Goal: Task Accomplishment & Management: Use online tool/utility

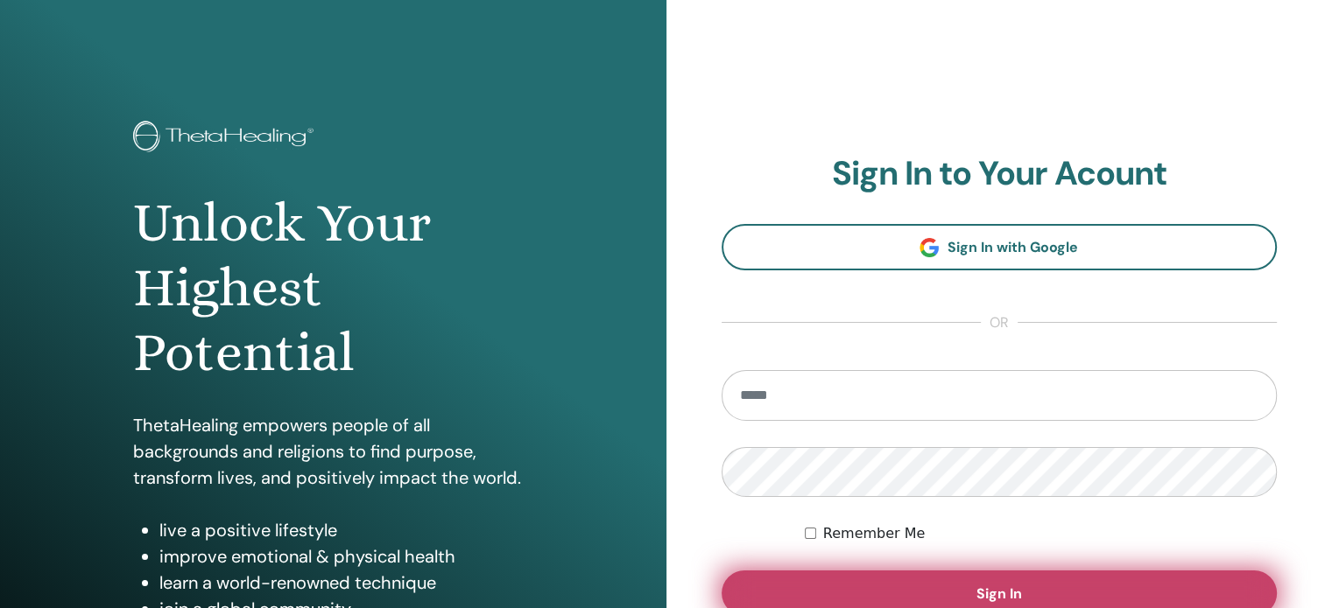
type input "**********"
click at [949, 598] on button "Sign In" at bounding box center [999, 594] width 556 height 46
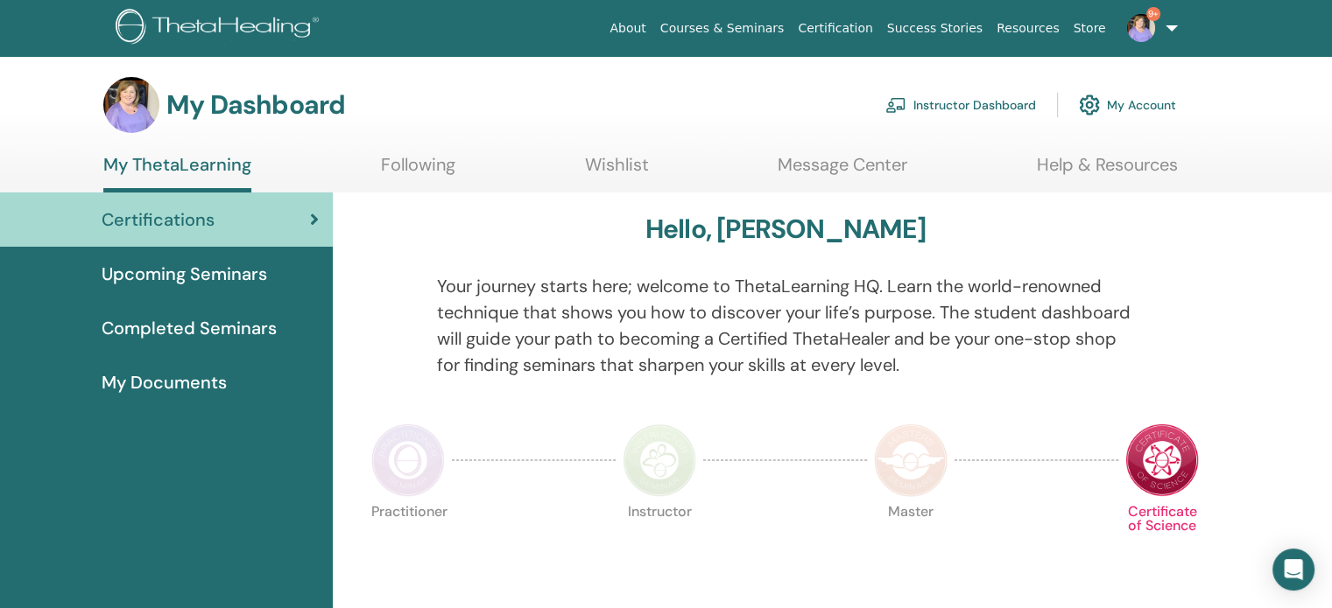
click at [964, 105] on link "Instructor Dashboard" at bounding box center [960, 105] width 151 height 39
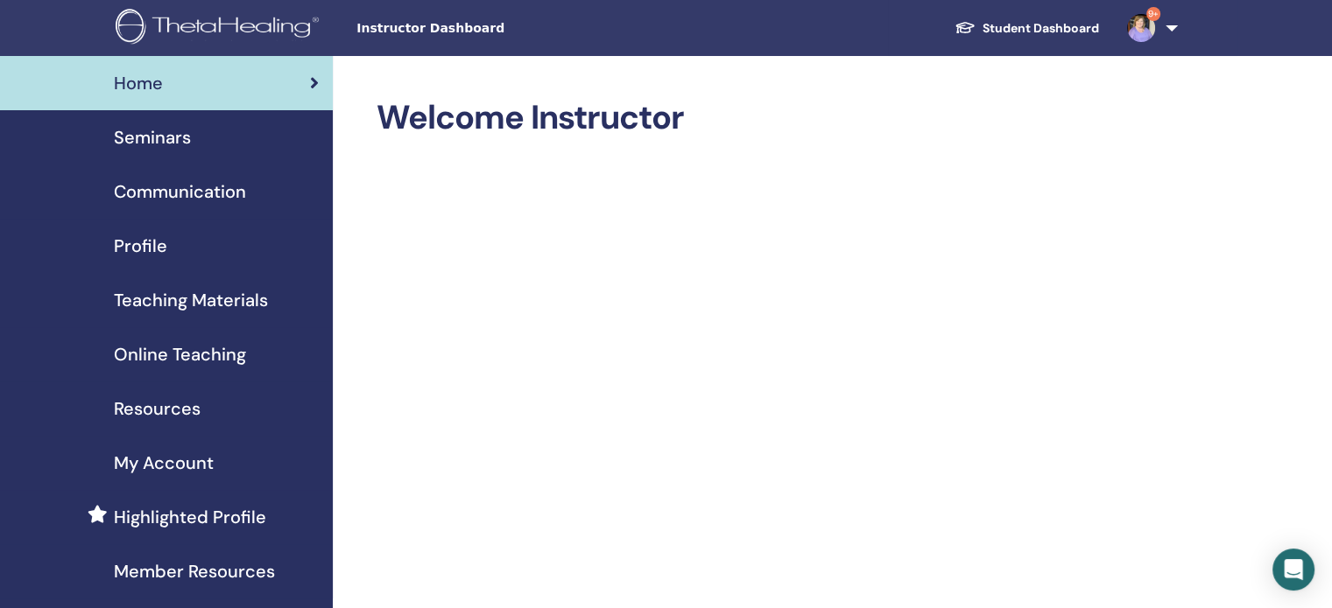
click at [156, 139] on span "Seminars" at bounding box center [152, 137] width 77 height 26
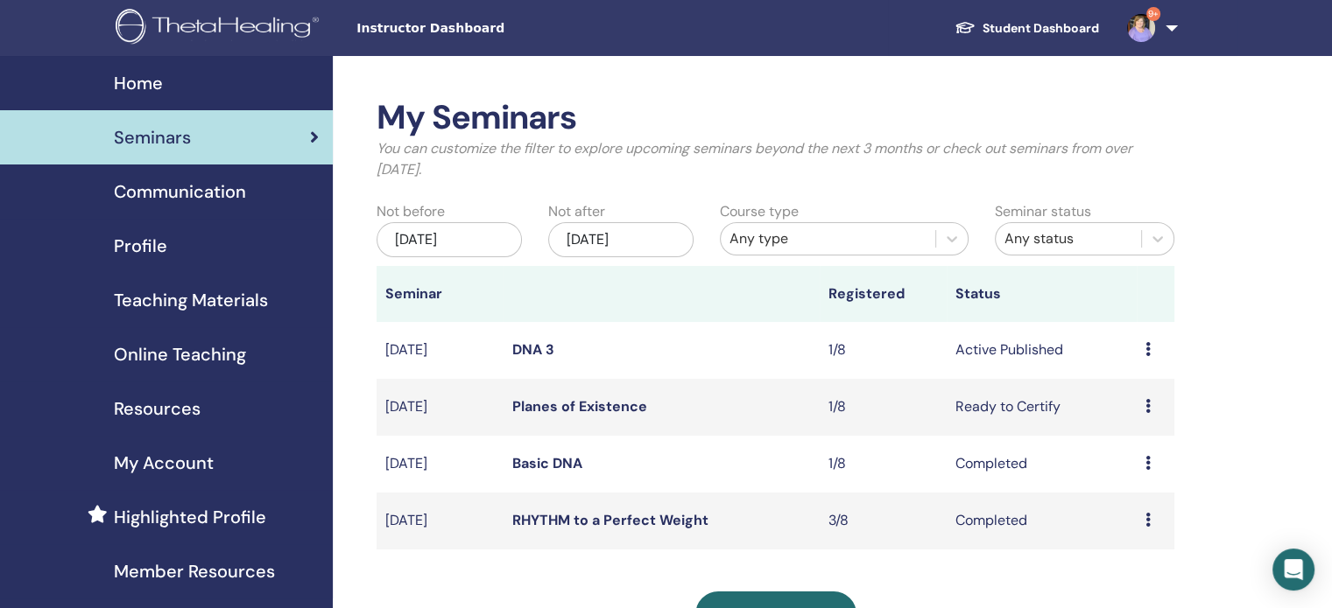
click at [1149, 409] on icon at bounding box center [1147, 406] width 5 height 14
click at [1128, 473] on link "Attendees" at bounding box center [1136, 476] width 67 height 18
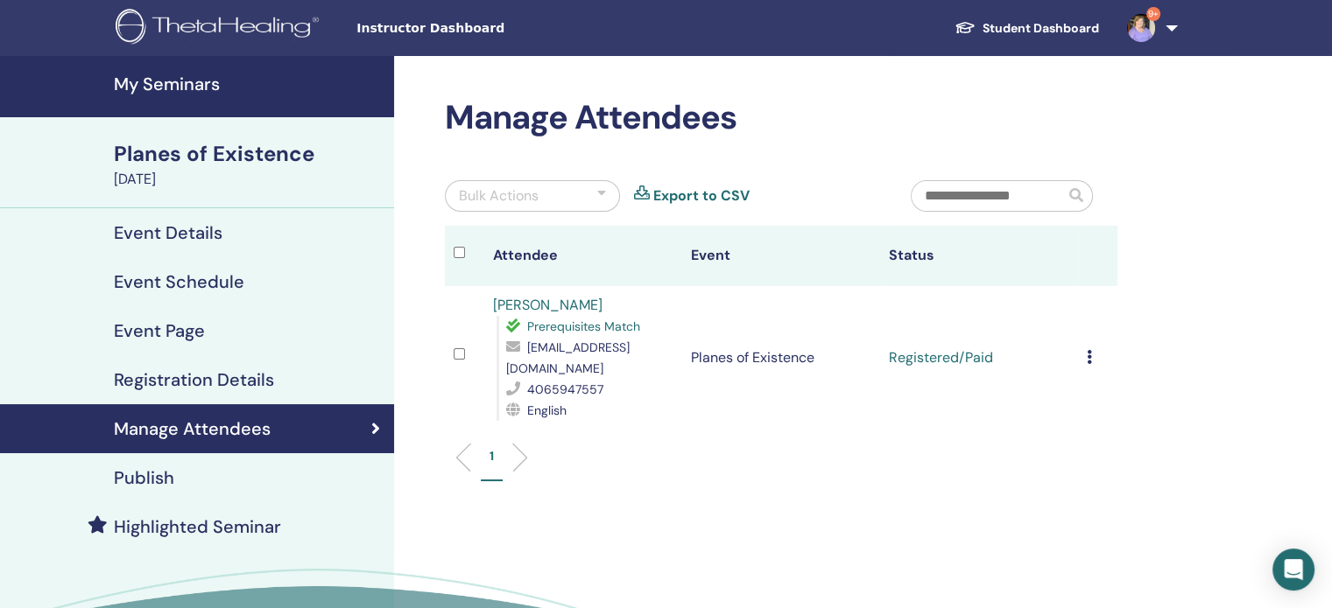
click at [1089, 350] on icon at bounding box center [1088, 357] width 5 height 14
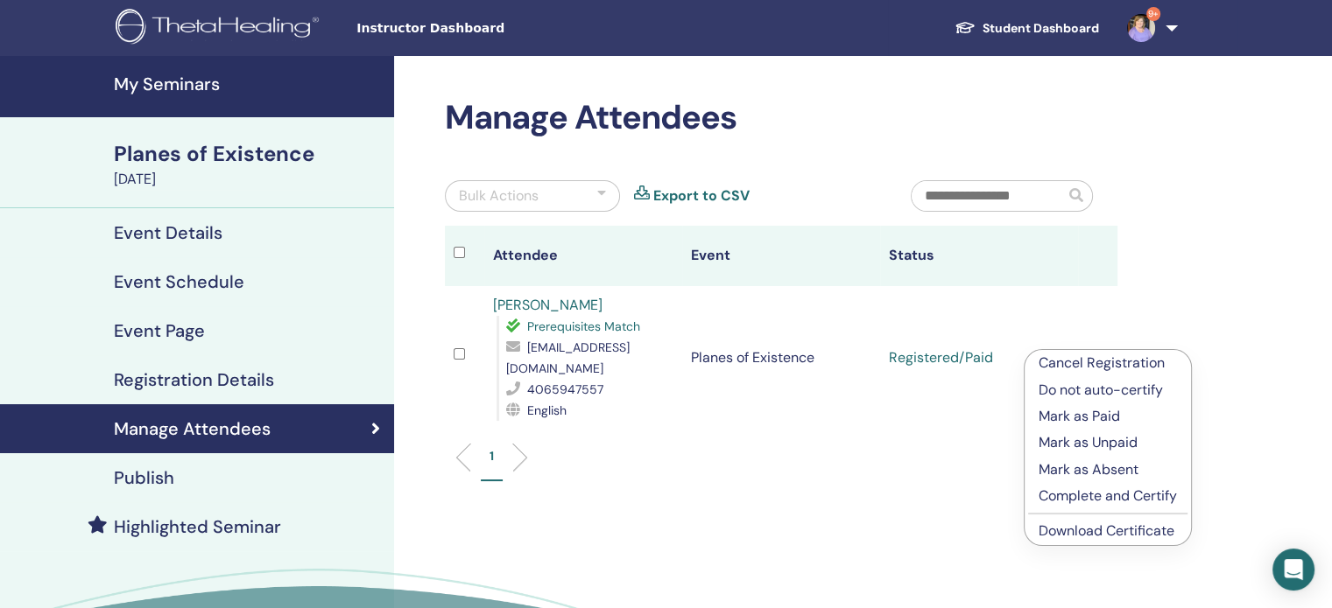
click at [1089, 503] on p "Complete and Certify" at bounding box center [1107, 496] width 138 height 21
